Goal: Information Seeking & Learning: Stay updated

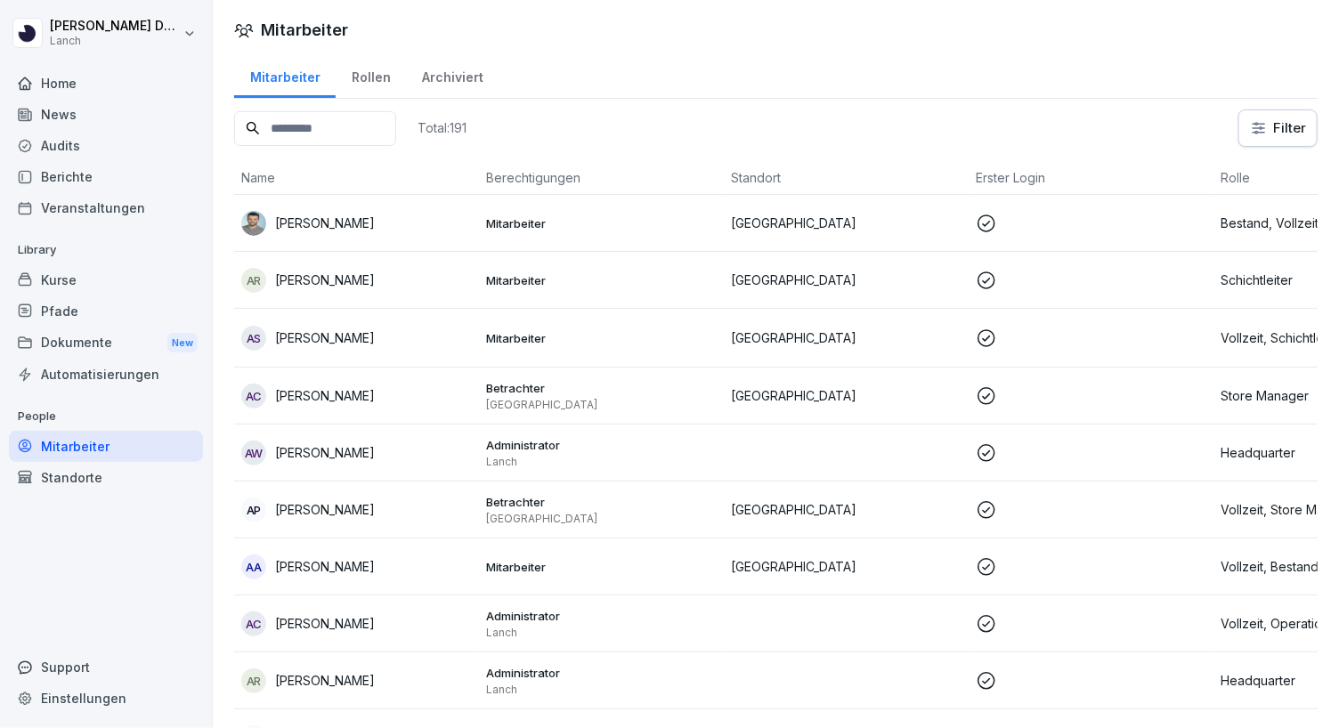
click at [85, 110] on div "News" at bounding box center [106, 114] width 194 height 31
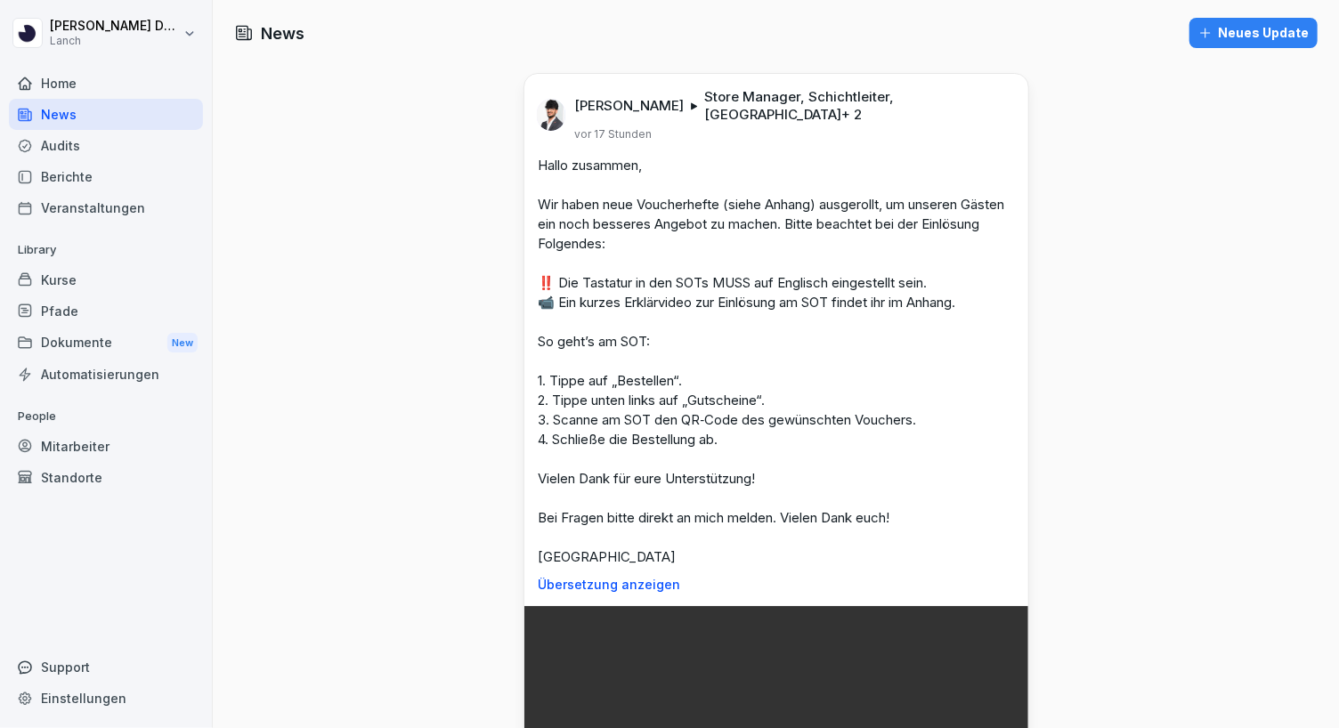
click at [1231, 40] on div "Neues Update" at bounding box center [1254, 33] width 110 height 20
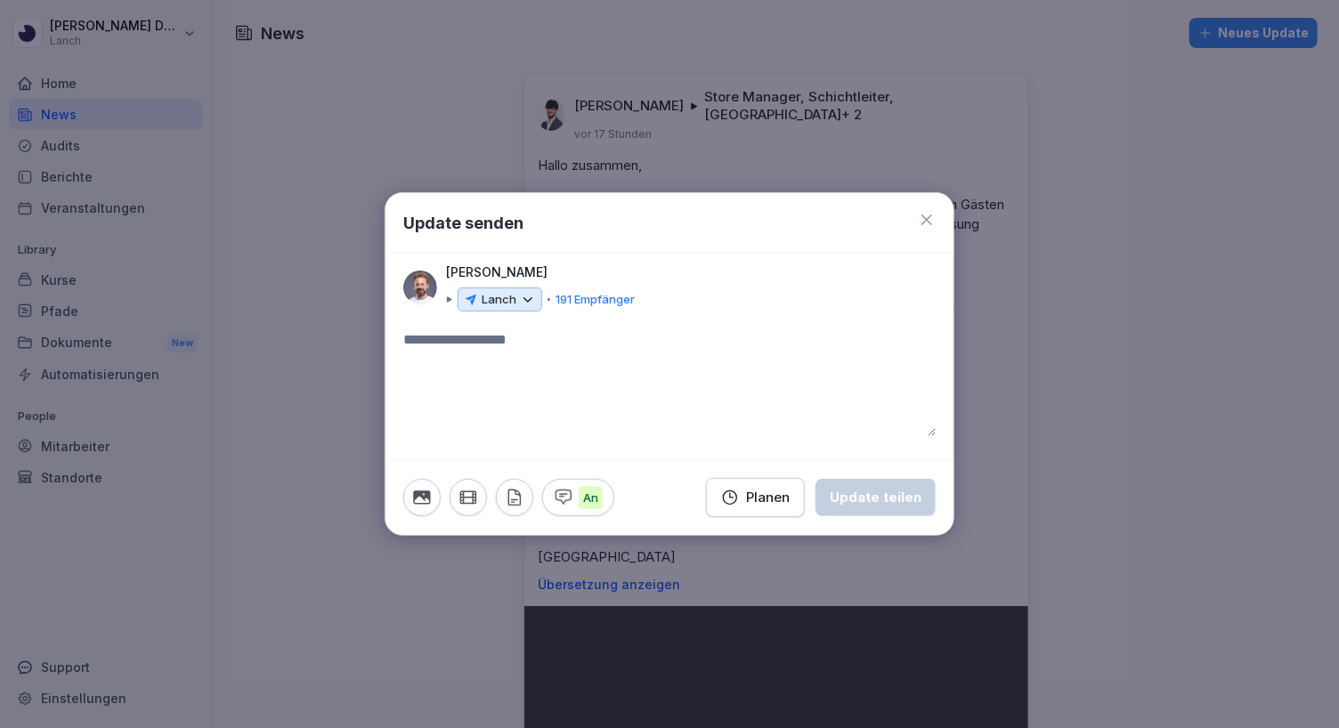
click at [528, 304] on icon at bounding box center [528, 300] width 16 height 16
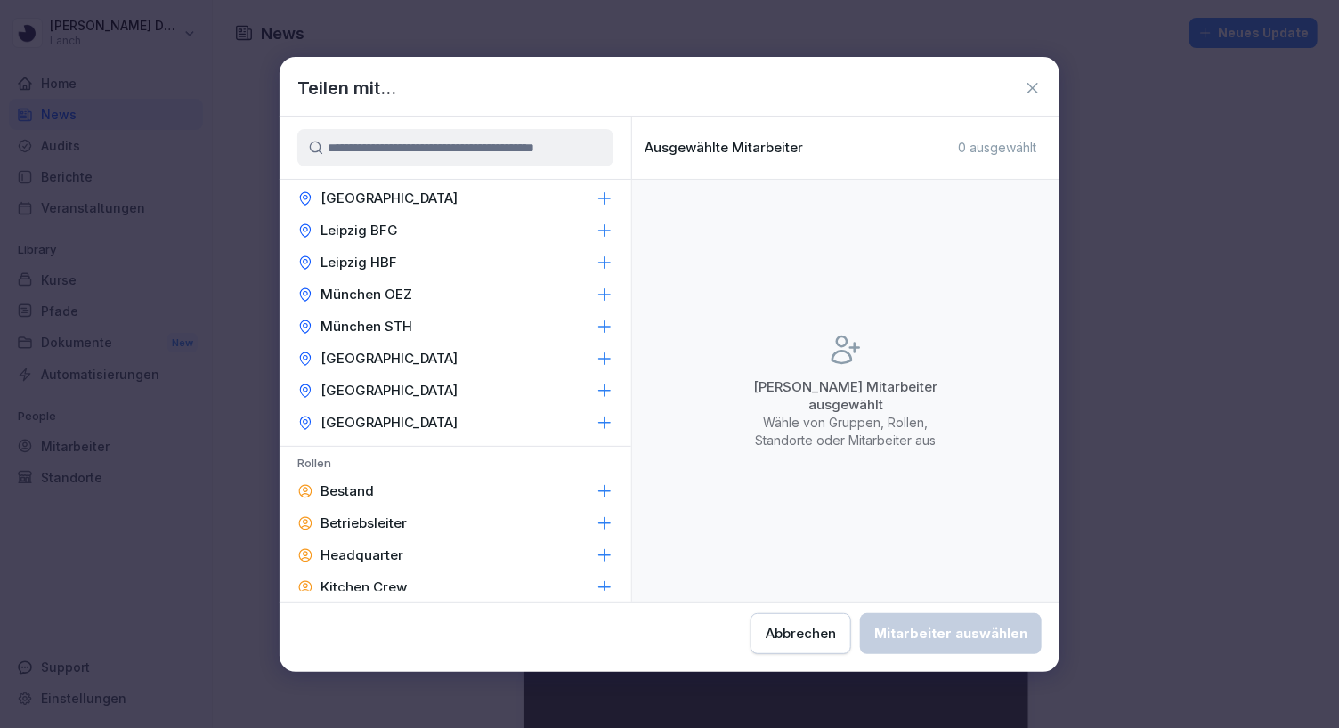
scroll to position [632, 0]
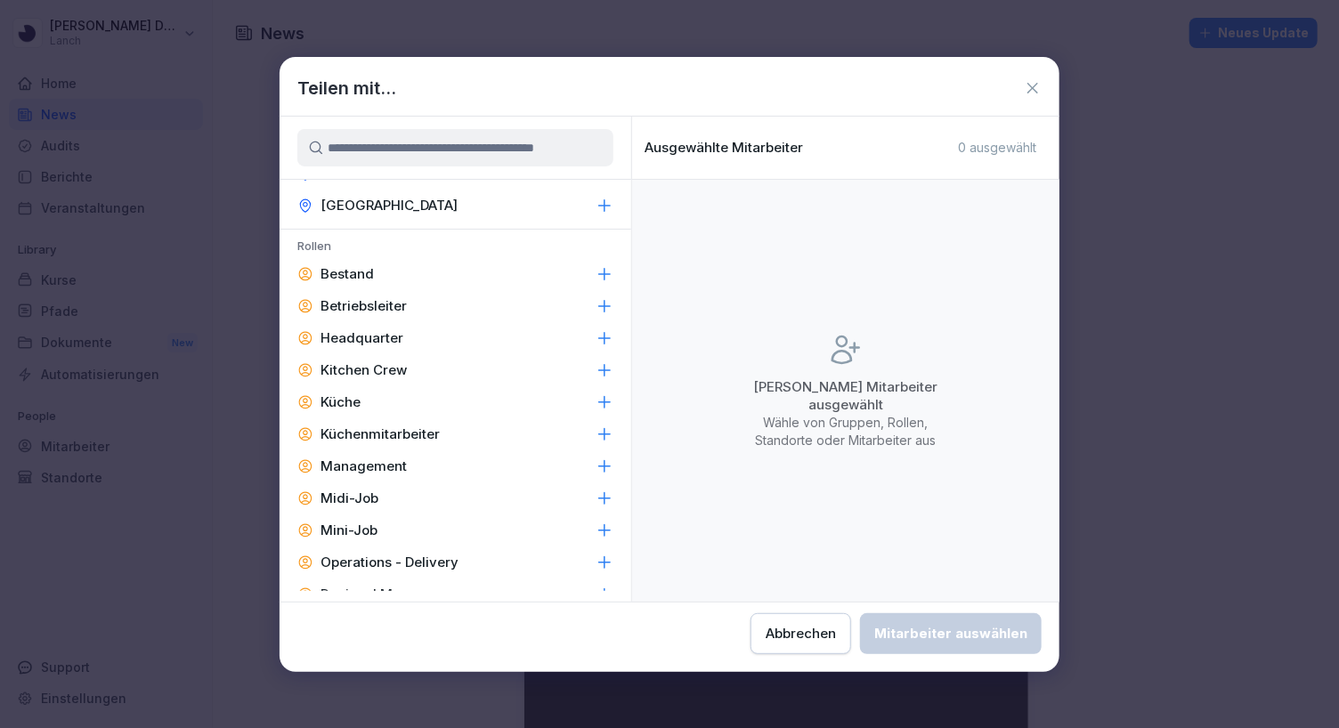
click at [606, 301] on icon at bounding box center [605, 306] width 18 height 18
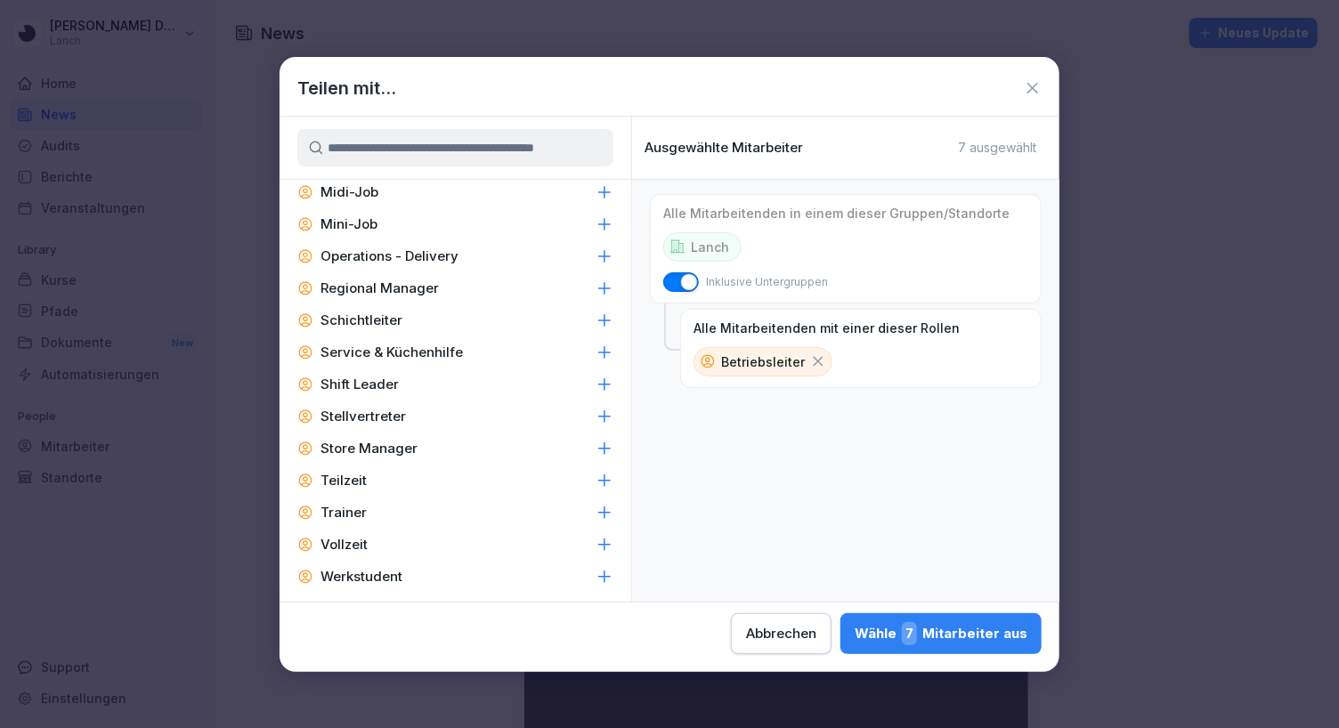
scroll to position [946, 0]
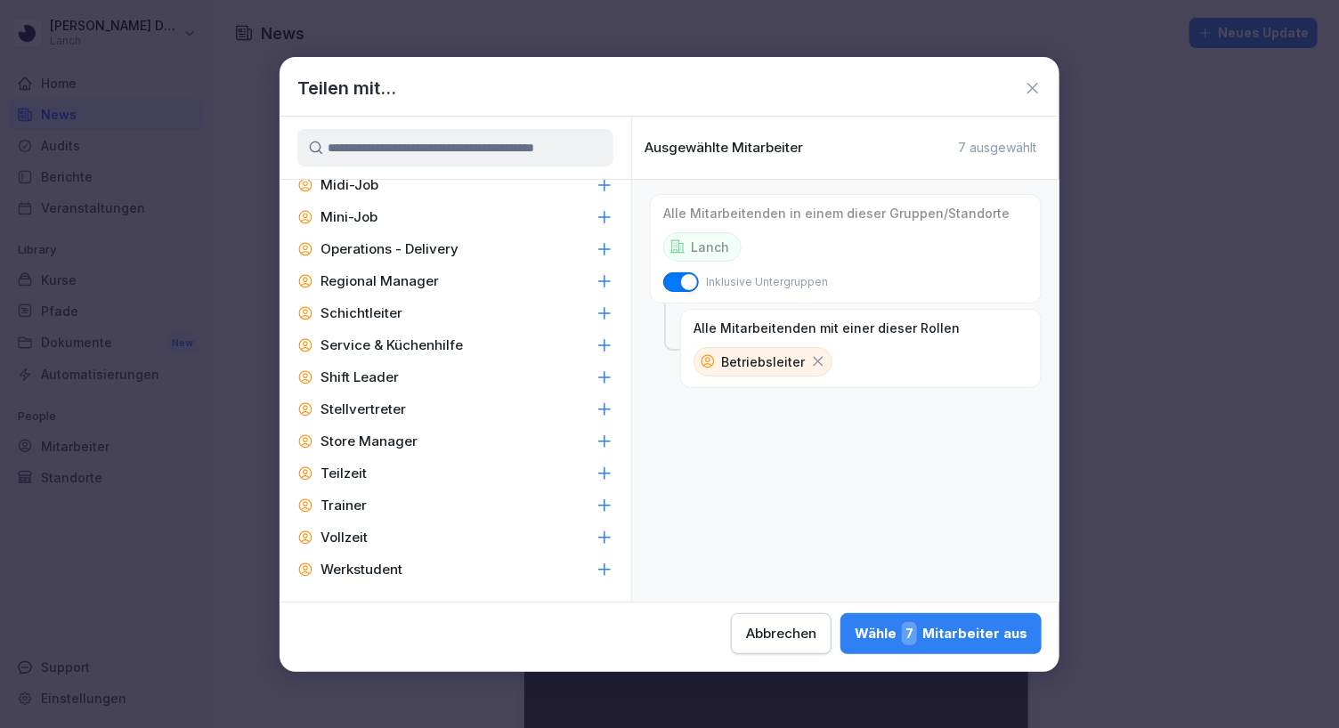
click at [608, 437] on icon at bounding box center [605, 442] width 18 height 18
click at [601, 305] on icon at bounding box center [605, 314] width 18 height 18
click at [1029, 88] on icon at bounding box center [1033, 88] width 18 height 18
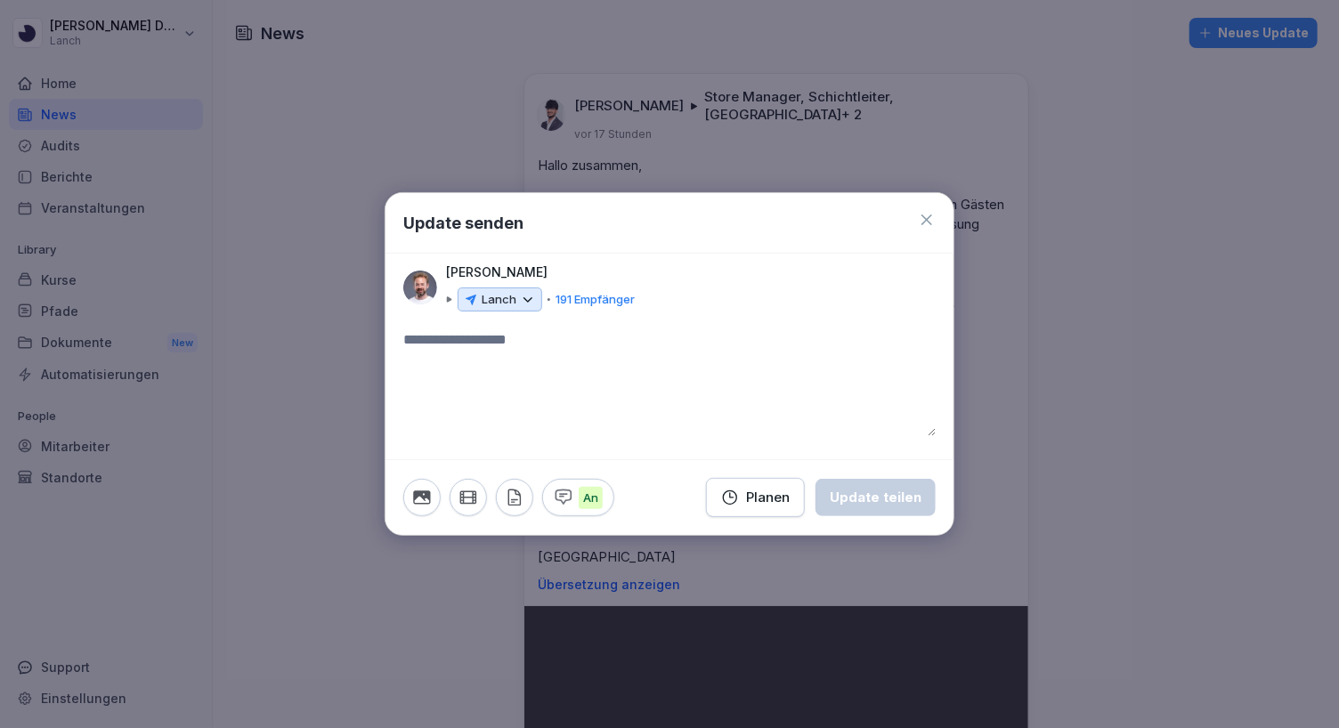
click at [928, 219] on icon at bounding box center [927, 220] width 11 height 11
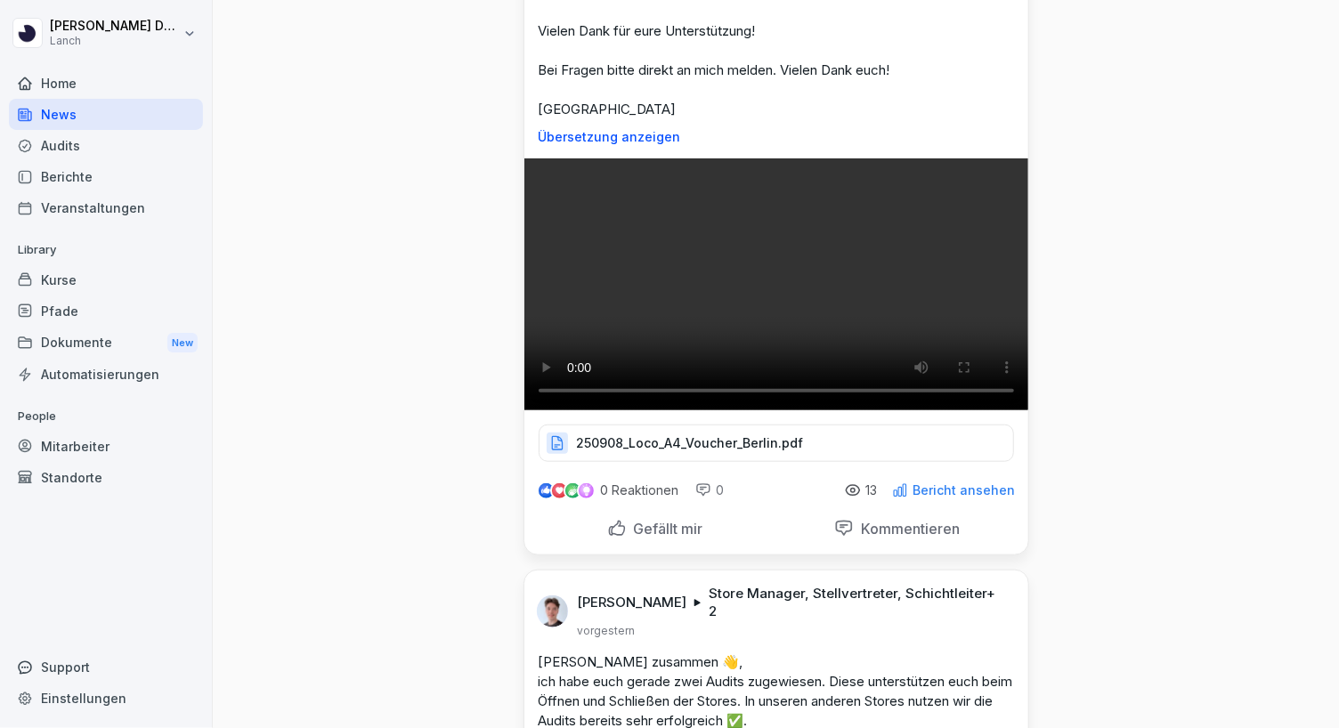
scroll to position [0, 0]
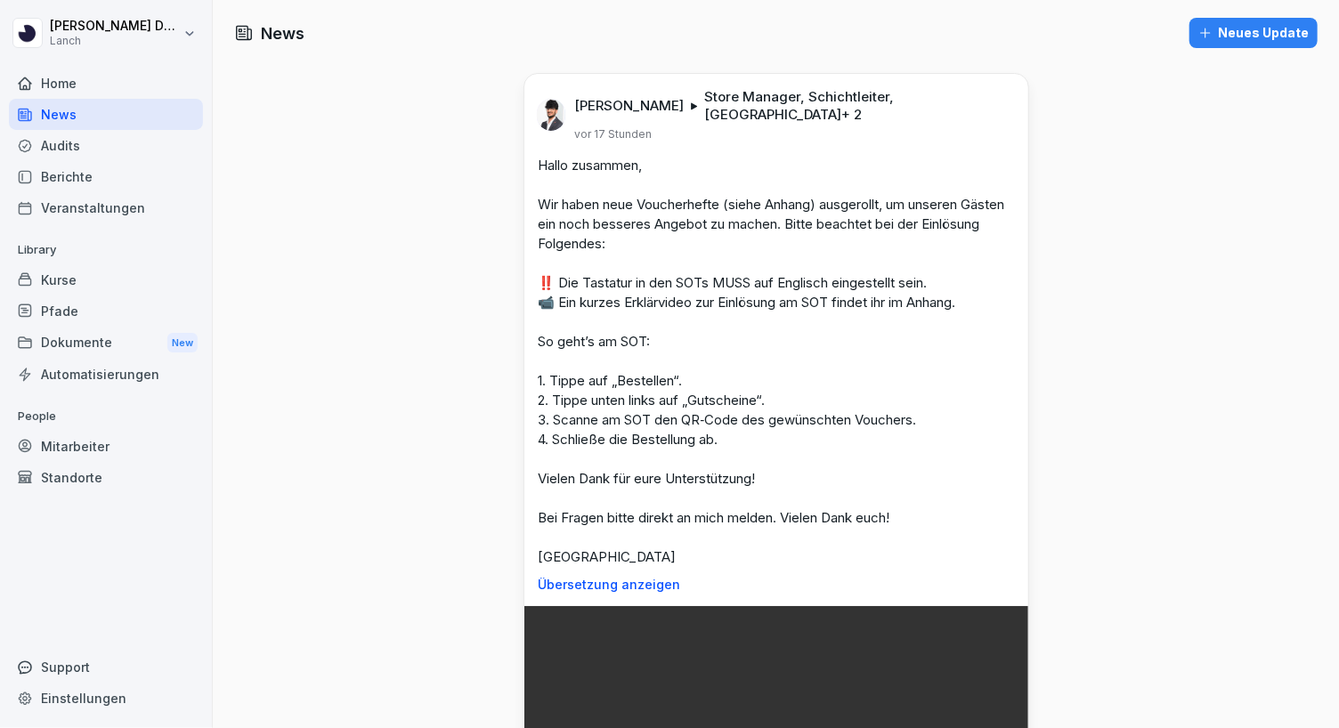
click at [1239, 42] on div "Neues Update" at bounding box center [1254, 33] width 110 height 20
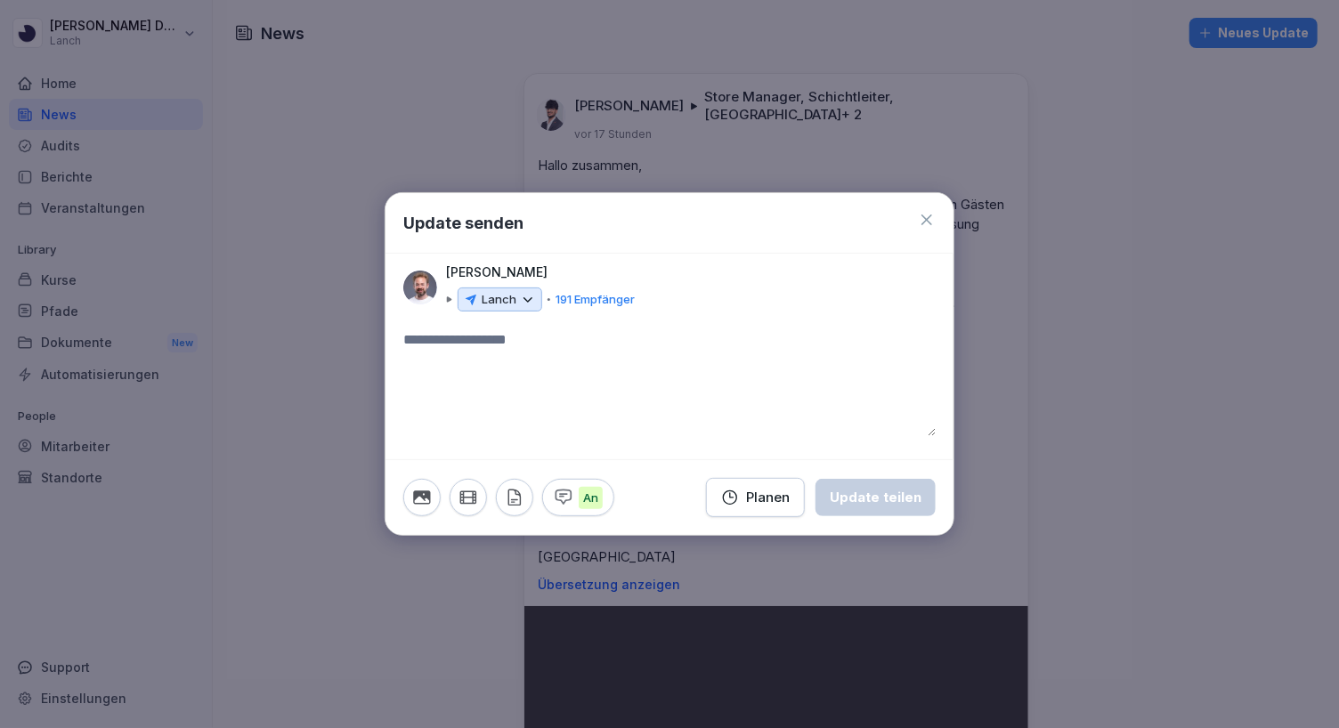
click at [505, 293] on p "Lanch" at bounding box center [499, 300] width 35 height 18
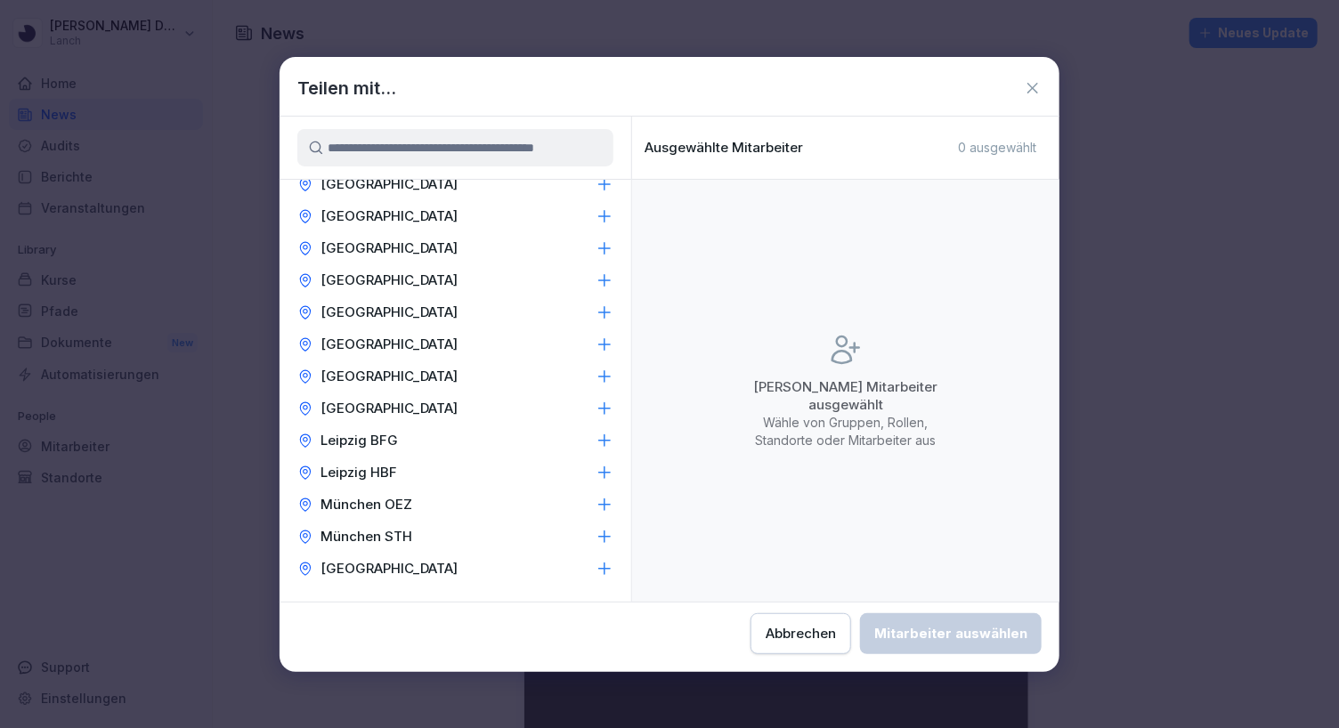
scroll to position [490, 0]
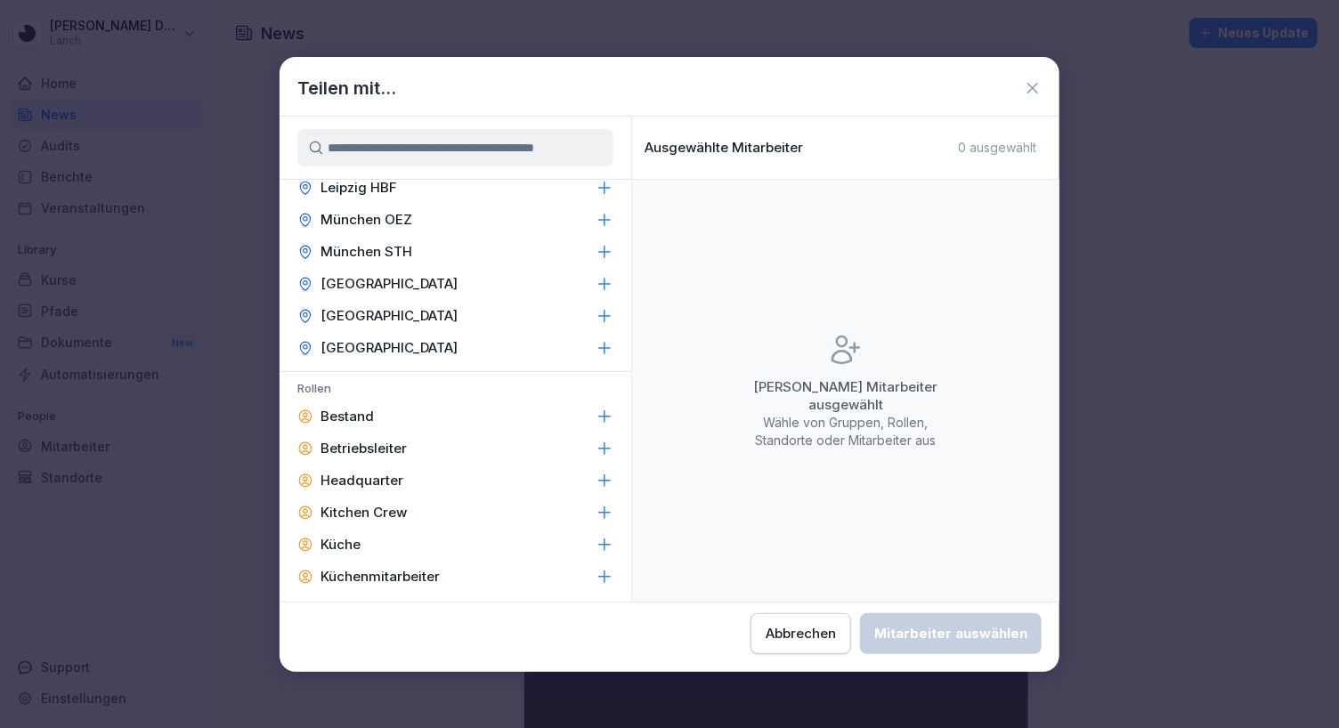
click at [601, 444] on icon at bounding box center [605, 449] width 18 height 18
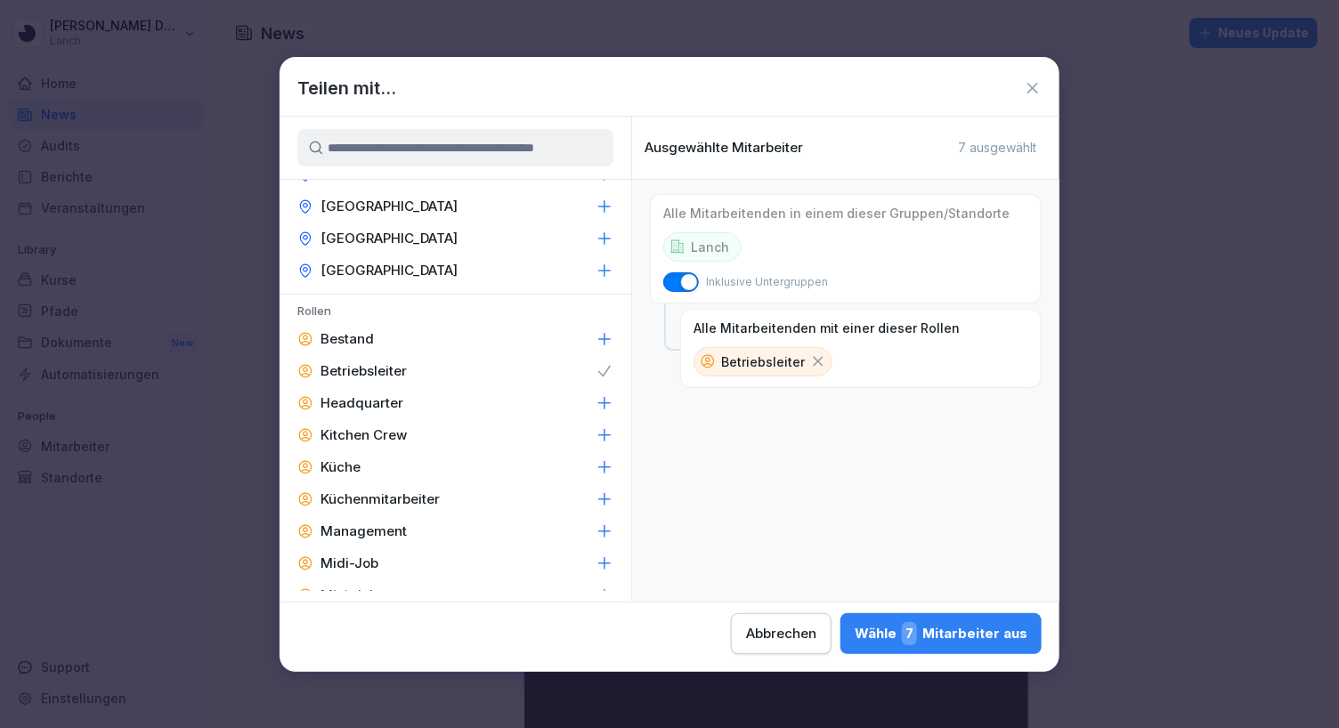
scroll to position [565, 0]
click at [599, 525] on icon at bounding box center [605, 534] width 18 height 18
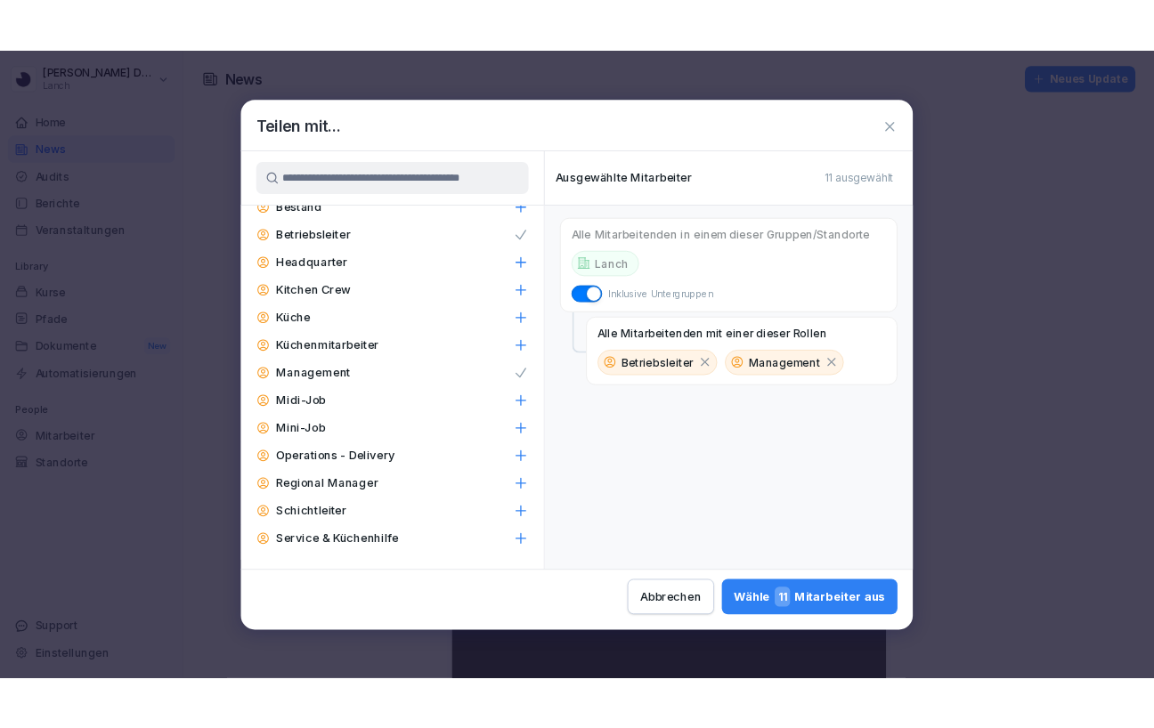
scroll to position [847, 0]
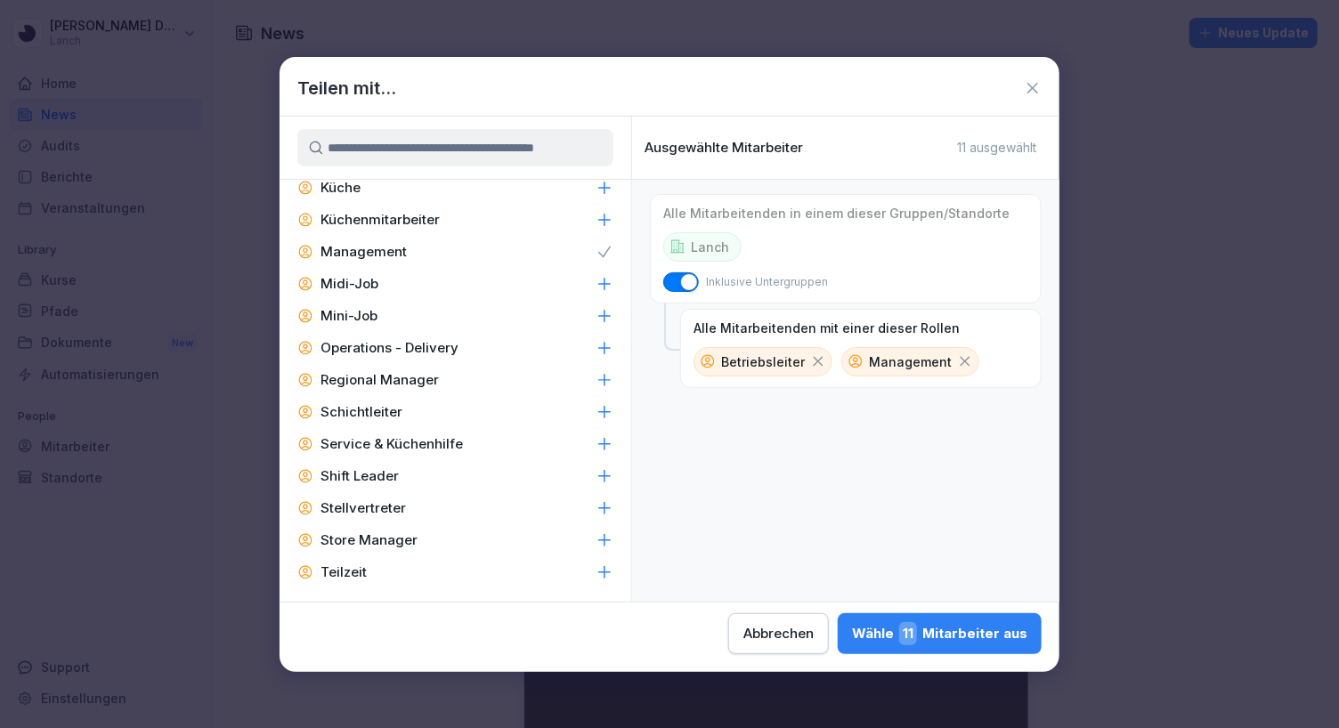
click at [598, 534] on icon at bounding box center [605, 541] width 18 height 18
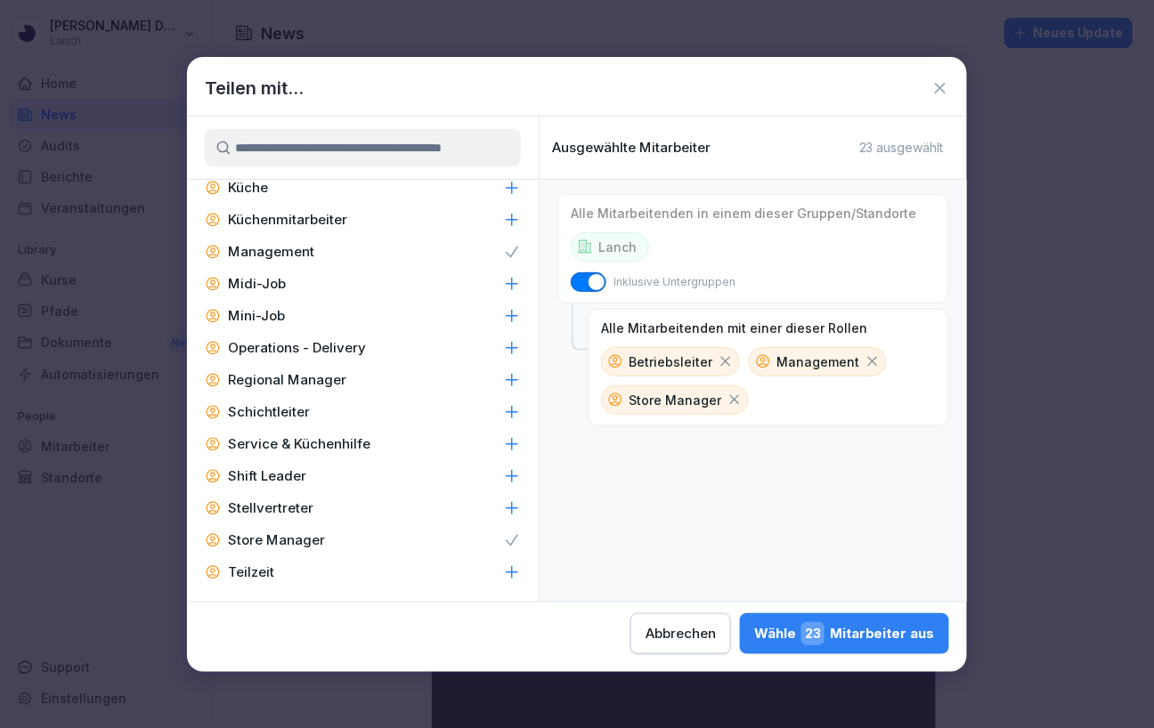
click at [939, 85] on icon at bounding box center [940, 88] width 18 height 18
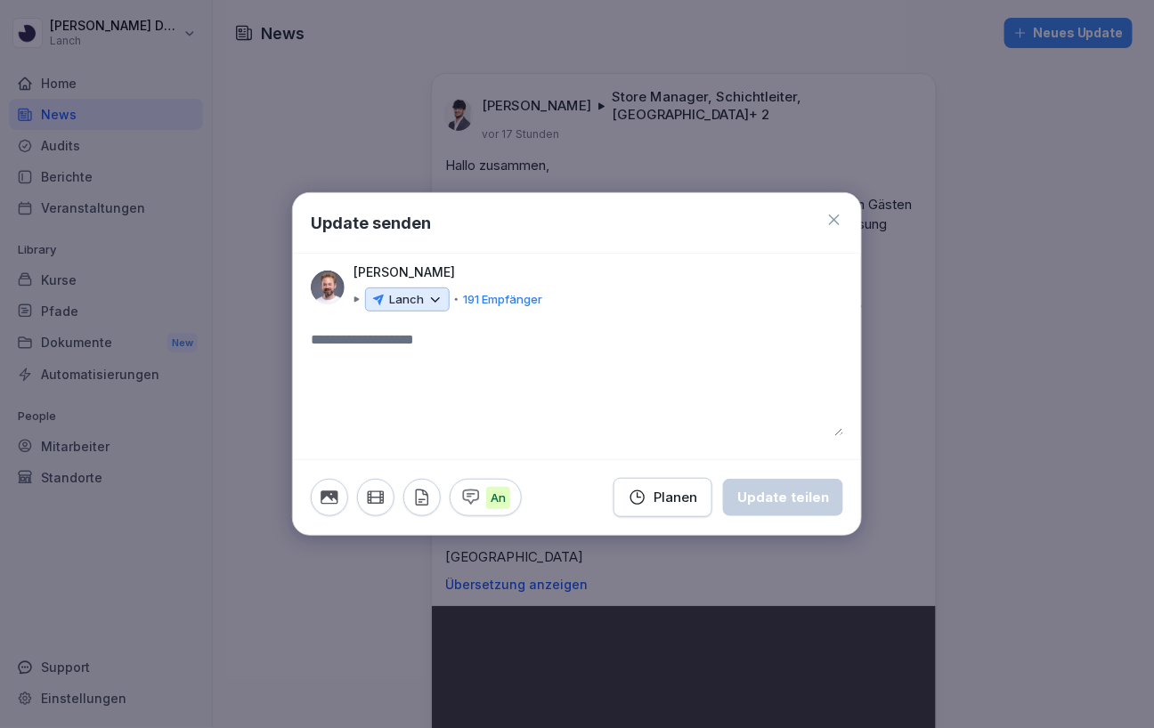
click at [838, 214] on icon at bounding box center [834, 220] width 18 height 18
